Goal: Task Accomplishment & Management: Manage account settings

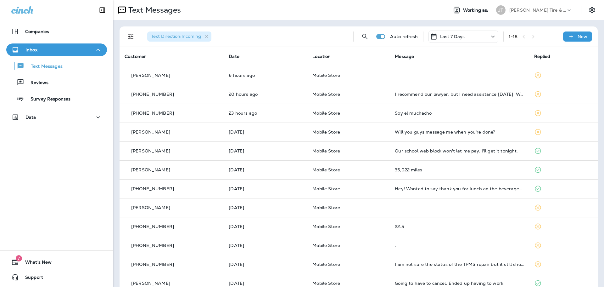
click at [45, 52] on div "Inbox" at bounding box center [56, 50] width 91 height 8
click at [47, 53] on div "Inbox" at bounding box center [56, 50] width 91 height 8
